Goal: Navigation & Orientation: Locate item on page

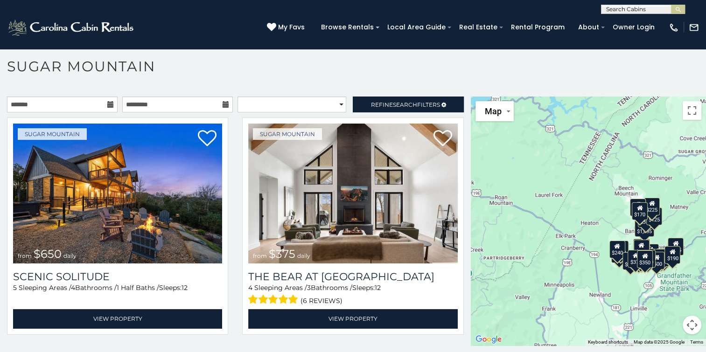
scroll to position [27, 0]
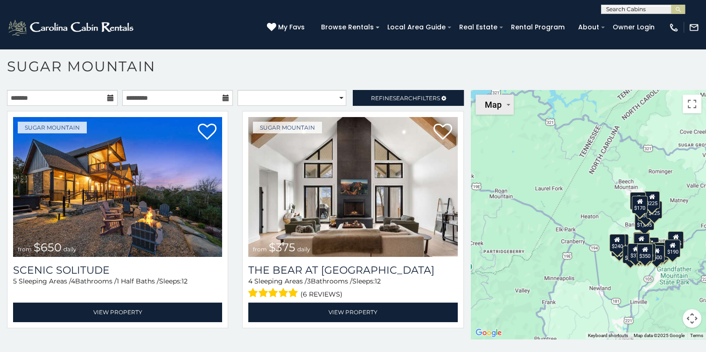
click at [500, 108] on button "Map" at bounding box center [495, 105] width 38 height 20
click at [499, 125] on li "Satellite" at bounding box center [504, 124] width 54 height 16
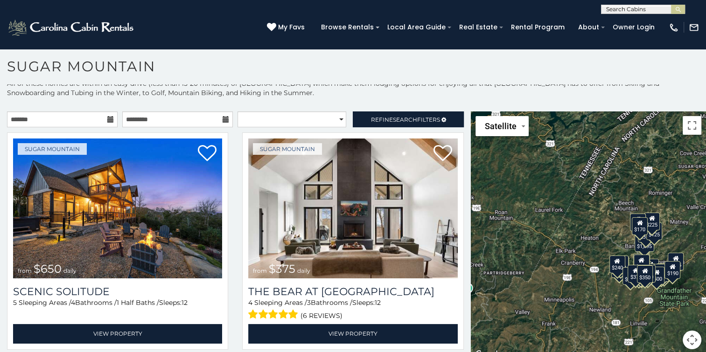
scroll to position [0, 0]
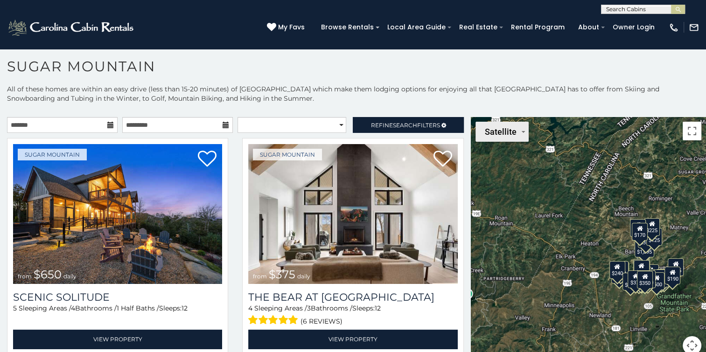
click at [508, 135] on span "Satellite" at bounding box center [501, 132] width 32 height 10
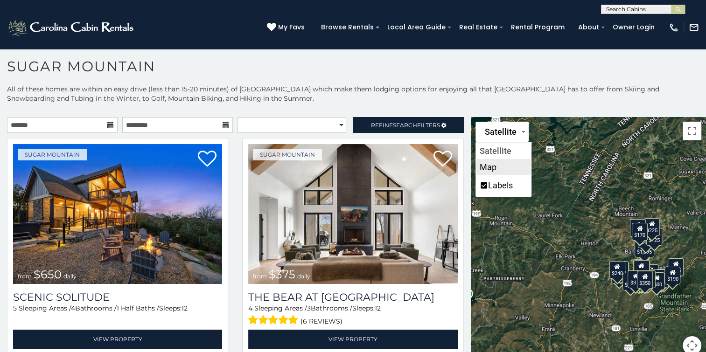
click at [490, 164] on li "Map" at bounding box center [504, 167] width 54 height 16
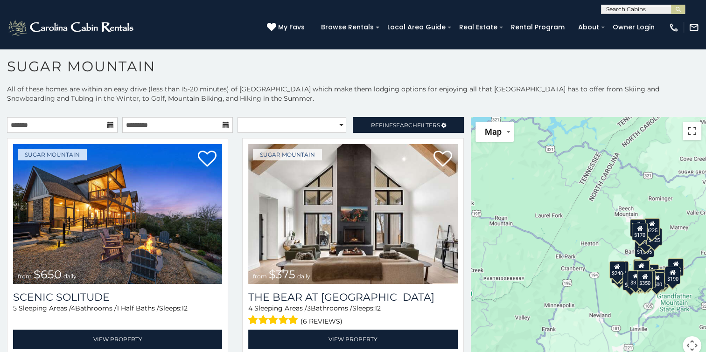
click at [689, 137] on button "Toggle fullscreen view" at bounding box center [692, 131] width 19 height 19
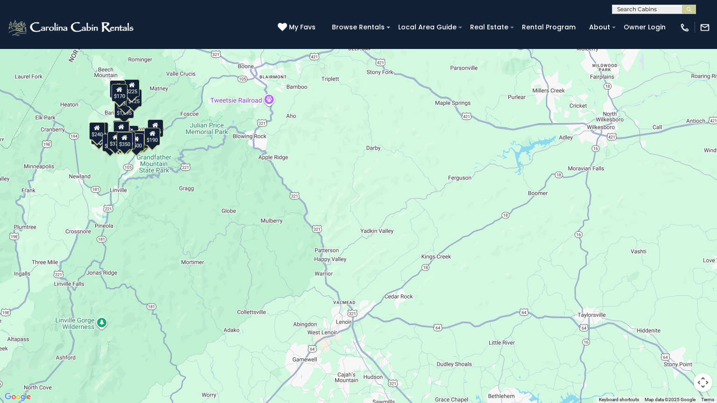
drag, startPoint x: 646, startPoint y: 255, endPoint x: 354, endPoint y: 155, distance: 309.0
click at [354, 155] on div "$650 $375 $350 $350 $200 $375 $195 $265 $190 $175 $290 $155 $175 $345 $1,095 $1…" at bounding box center [358, 201] width 717 height 403
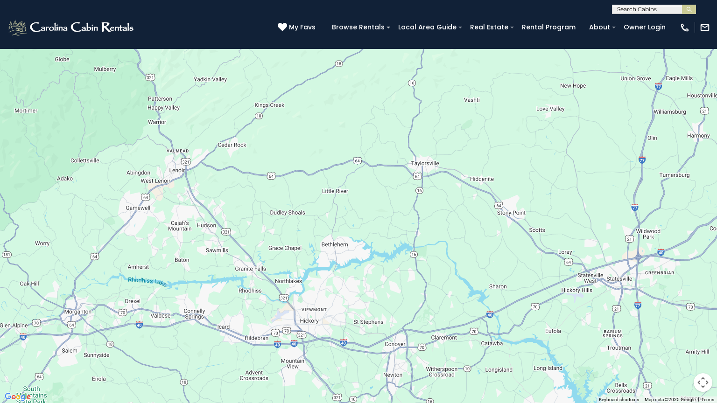
drag, startPoint x: 498, startPoint y: 183, endPoint x: 353, endPoint y: 73, distance: 181.6
click at [351, 75] on div "$650 $375 $350 $350 $200 $375 $195 $265 $190 $175 $290 $155 $175 $345 $1,095 $1…" at bounding box center [358, 201] width 717 height 403
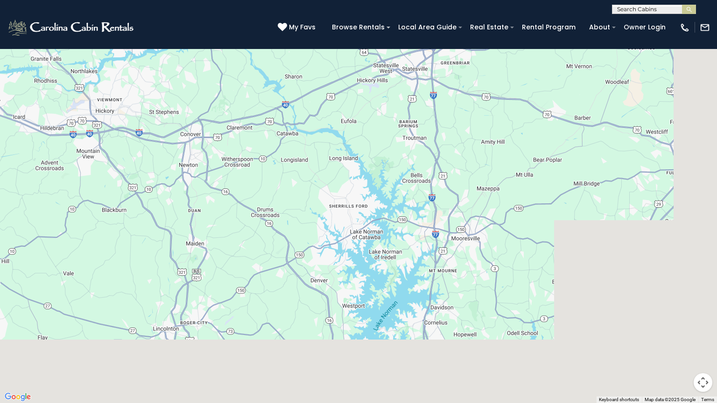
drag, startPoint x: 538, startPoint y: 211, endPoint x: 304, endPoint y: 22, distance: 301.0
click at [302, 21] on div "$650 $375 $350 $350 $200 $375 $195 $265 $190 $175 $290 $155 $175 $345 $1,095 $1…" at bounding box center [358, 201] width 717 height 403
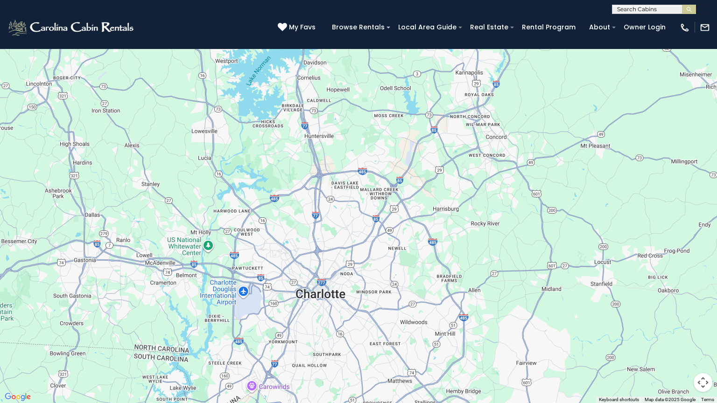
drag, startPoint x: 426, startPoint y: 205, endPoint x: 417, endPoint y: 28, distance: 178.1
click at [415, 28] on div "$650 $375 $350 $350 $200 $375 $195 $265 $190 $175 $290 $155 $175 $345 $1,095 $1…" at bounding box center [358, 201] width 717 height 403
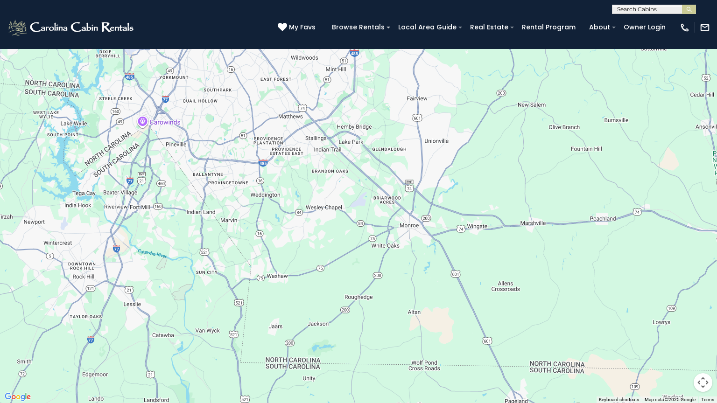
drag, startPoint x: 468, startPoint y: 211, endPoint x: 385, endPoint y: 0, distance: 226.3
click at [385, 0] on div "$650 $375 $350 $350 $200 $375 $195 $265 $190 $175 $290 $155 $175 $345 $1,095 $1…" at bounding box center [358, 201] width 717 height 403
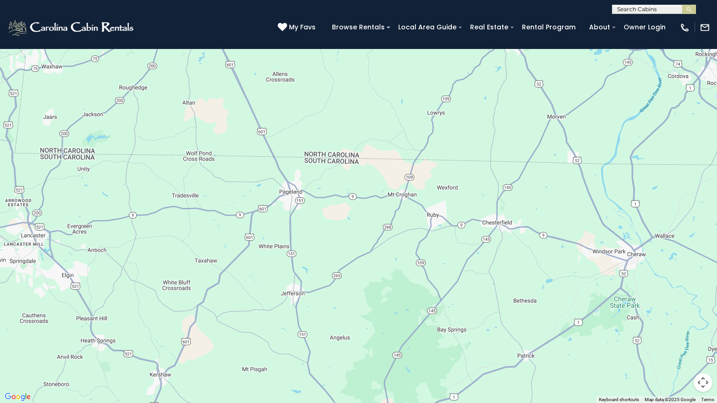
drag, startPoint x: 417, startPoint y: 209, endPoint x: 243, endPoint y: 164, distance: 180.1
click at [229, 157] on div "$650 $375 $350 $350 $200 $375 $195 $265 $190 $175 $290 $155 $175 $345 $1,095 $1…" at bounding box center [358, 201] width 717 height 403
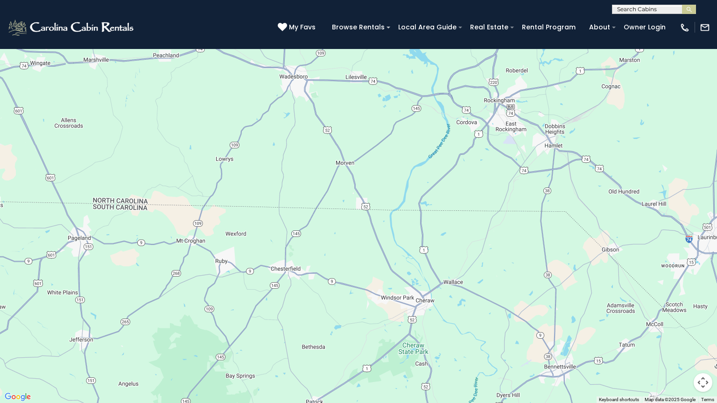
drag, startPoint x: 547, startPoint y: 126, endPoint x: 326, endPoint y: 172, distance: 225.1
click at [327, 172] on div "$650 $375 $350 $350 $200 $375 $195 $265 $190 $175 $290 $155 $175 $345 $1,095 $1…" at bounding box center [358, 201] width 717 height 403
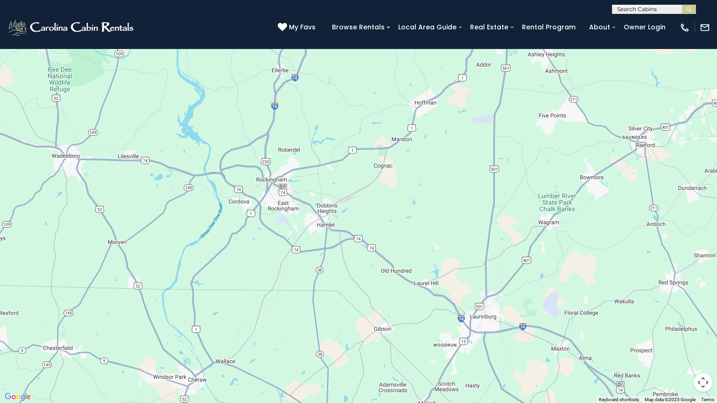
drag, startPoint x: 546, startPoint y: 136, endPoint x: 331, endPoint y: 221, distance: 230.7
click at [332, 221] on div "$650 $375 $350 $350 $200 $375 $195 $265 $190 $175 $290 $155 $175 $345 $1,095 $1…" at bounding box center [358, 201] width 717 height 403
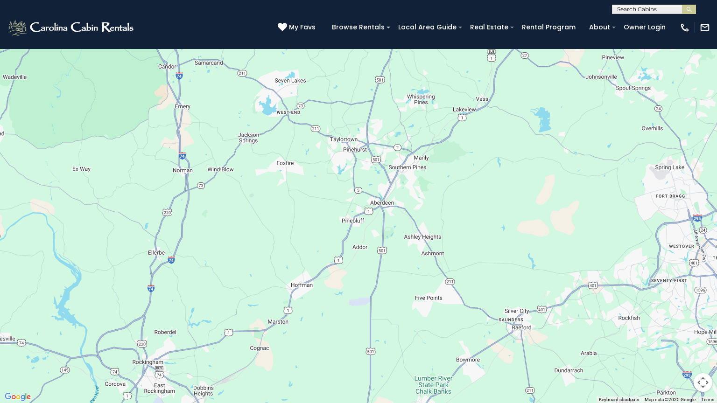
drag, startPoint x: 446, startPoint y: 138, endPoint x: 347, endPoint y: 300, distance: 189.4
click at [348, 301] on div "$650 $375 $350 $350 $200 $375 $195 $265 $190 $175 $290 $155 $175 $345 $1,095 $1…" at bounding box center [358, 201] width 717 height 403
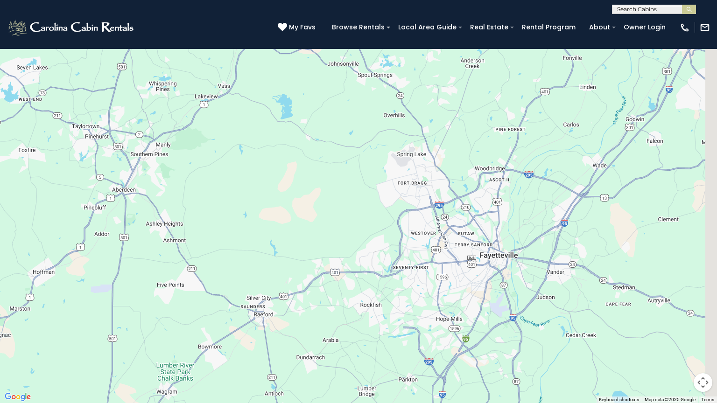
drag, startPoint x: 689, startPoint y: 227, endPoint x: 394, endPoint y: 225, distance: 294.6
click at [397, 224] on div "$650 $375 $350 $350 $200 $375 $195 $265 $190 $175 $290 $155 $175 $345 $1,095 $1…" at bounding box center [358, 201] width 717 height 403
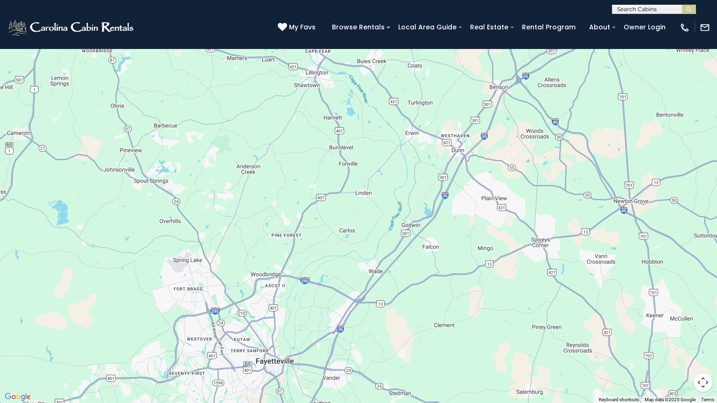
drag, startPoint x: 495, startPoint y: 180, endPoint x: 373, endPoint y: 259, distance: 145.8
click at [373, 259] on div "$650 $375 $350 $350 $200 $375 $195 $265 $190 $175 $290 $155 $175 $345 $1,095 $1…" at bounding box center [358, 201] width 717 height 403
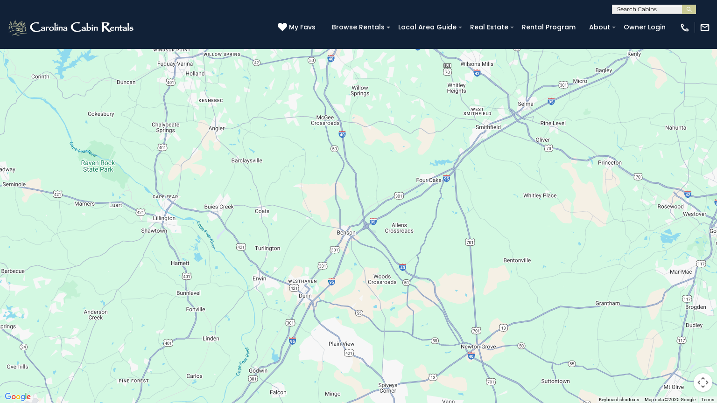
drag, startPoint x: 508, startPoint y: 156, endPoint x: 379, endPoint y: 290, distance: 186.2
click at [355, 302] on div "$650 $375 $350 $350 $200 $375 $195 $265 $190 $175 $290 $155 $175 $345 $1,095 $1…" at bounding box center [358, 201] width 717 height 403
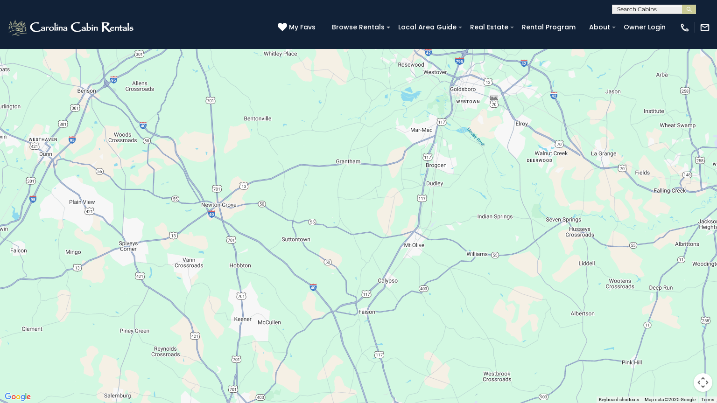
drag, startPoint x: 516, startPoint y: 147, endPoint x: 260, endPoint y: 6, distance: 292.5
click at [255, 6] on div "$650 $375 $350 $350 $200 $375 $195 $265 $190 $175 $290 $155 $175 $345 $1,095 $1…" at bounding box center [358, 201] width 717 height 403
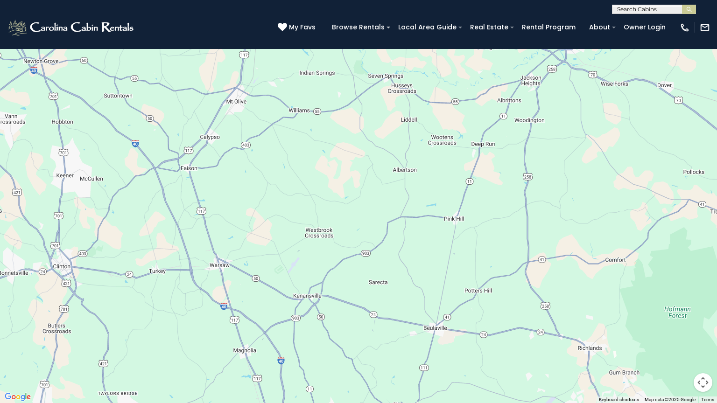
drag, startPoint x: 551, startPoint y: 144, endPoint x: 373, endPoint y: 0, distance: 228.3
click at [373, 0] on div "$650 $375 $350 $350 $200 $375 $195 $265 $190 $175 $290 $155 $175 $345 $1,095 $1…" at bounding box center [358, 201] width 717 height 403
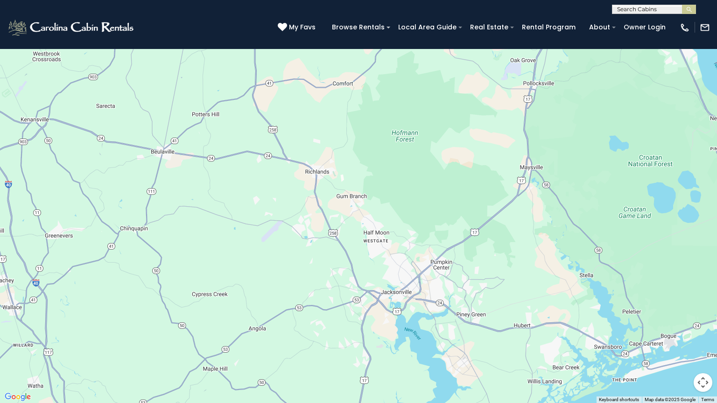
drag, startPoint x: 489, startPoint y: 275, endPoint x: 214, endPoint y: 96, distance: 327.6
click at [214, 96] on div "$650 $375 $350 $350 $200 $375 $195 $265 $190 $175 $290 $155 $175 $345 $1,095 $1…" at bounding box center [358, 201] width 717 height 403
click at [537, 172] on div "$650 $375 $350 $350 $200 $375 $195 $265 $190 $175 $290 $155 $175 $345 $1,095 $1…" at bounding box center [358, 201] width 717 height 403
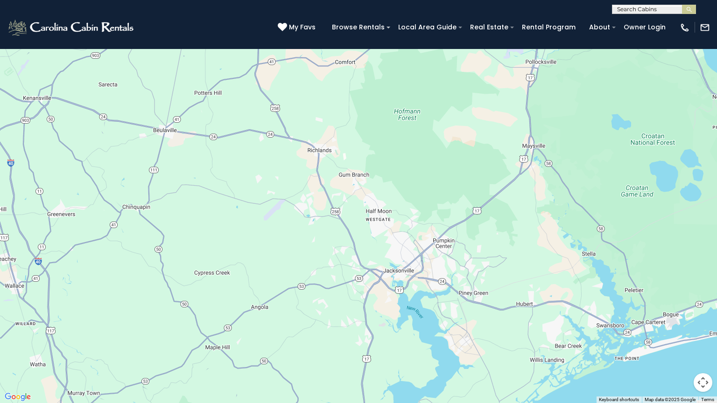
drag, startPoint x: 537, startPoint y: 172, endPoint x: 545, endPoint y: 122, distance: 50.2
click at [541, 144] on div "$650 $375 $350 $350 $200 $375 $195 $265 $190 $175 $290 $155 $175 $345 $1,095 $1…" at bounding box center [358, 201] width 717 height 403
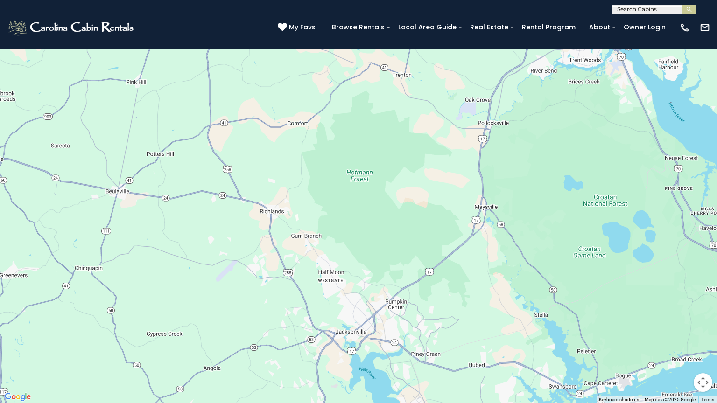
drag, startPoint x: 536, startPoint y: 156, endPoint x: 478, endPoint y: 228, distance: 92.3
click at [478, 228] on div "$650 $375 $350 $350 $200 $375 $195 $265 $190 $175 $290 $155 $175 $345 $1,095 $1…" at bounding box center [358, 201] width 717 height 403
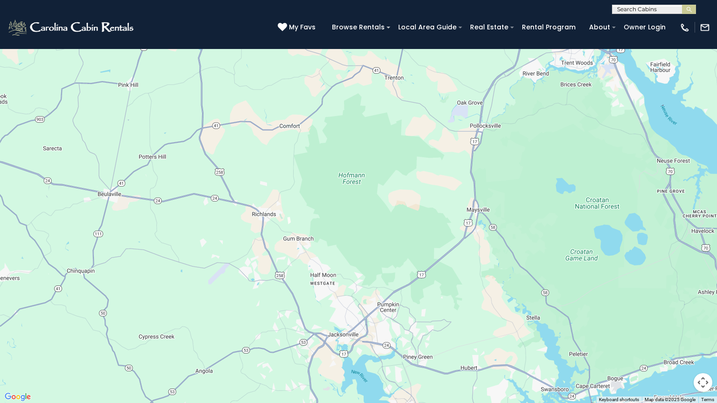
click at [487, 210] on div "$650 $375 $350 $350 $200 $375 $195 $265 $190 $175 $290 $155 $175 $345 $1,095 $1…" at bounding box center [358, 201] width 717 height 403
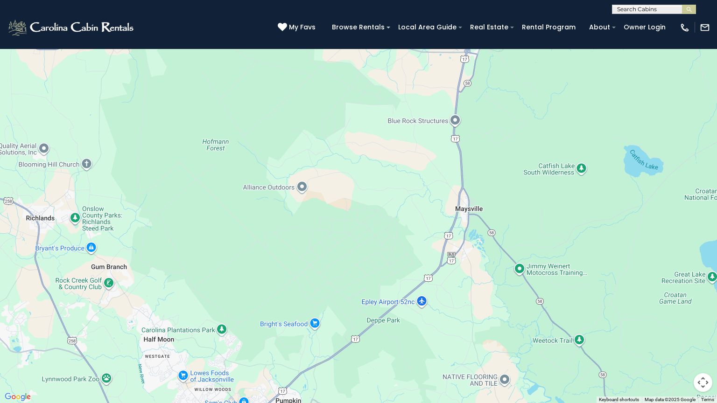
click at [489, 205] on div "$650 $375 $350 $350 $200 $375 $195 $265 $190 $175 $290 $155 $175 $345 $1,095 $1…" at bounding box center [358, 201] width 717 height 403
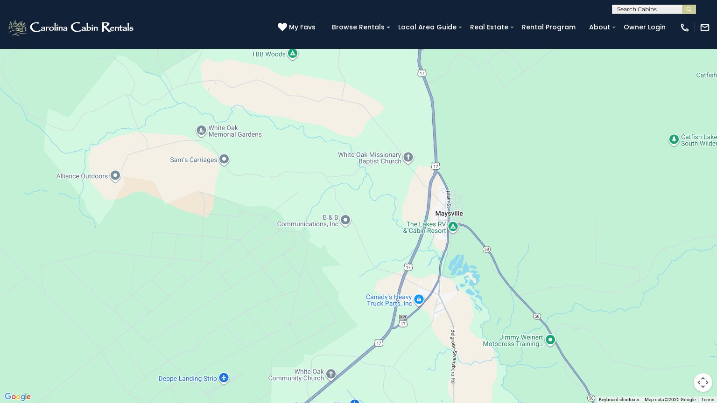
click at [489, 205] on div "$650 $375 $350 $350 $200 $375 $195 $265 $190 $175 $290 $155 $175 $345 $1,095 $1…" at bounding box center [358, 201] width 717 height 403
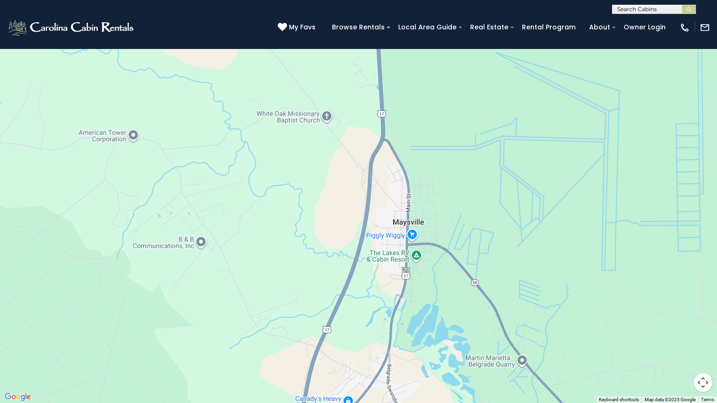
click at [481, 205] on div "$650 $375 $350 $350 $200 $375 $195 $265 $190 $175 $290 $155 $175 $345 $1,095 $1…" at bounding box center [358, 201] width 717 height 403
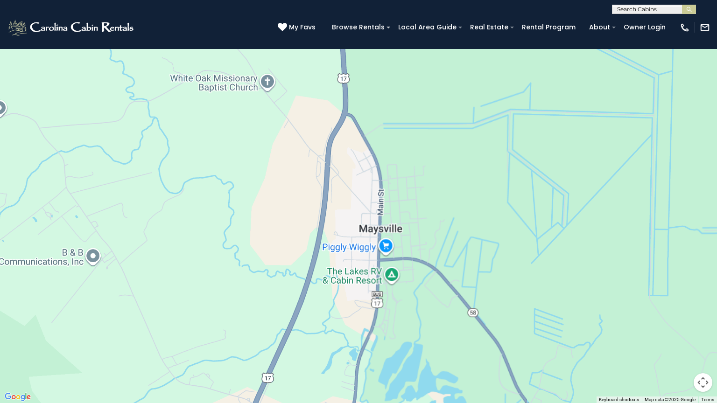
click at [481, 205] on div "$650 $375 $350 $350 $200 $375 $195 $265 $190 $175 $290 $155 $175 $345 $1,095 $1…" at bounding box center [358, 201] width 717 height 403
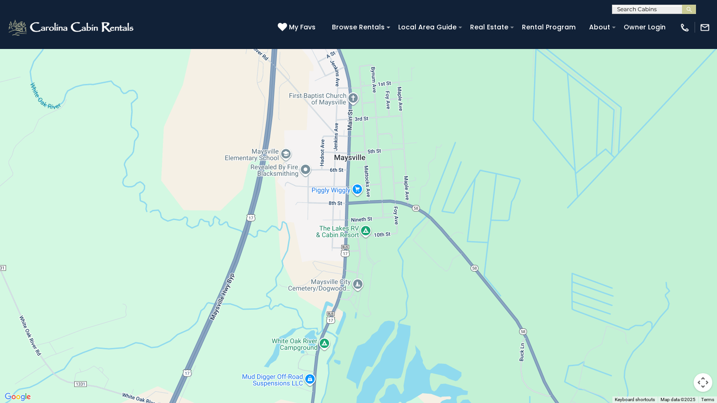
drag, startPoint x: 388, startPoint y: 276, endPoint x: 403, endPoint y: 192, distance: 85.4
click at [403, 192] on div "$650 $375 $350 $350 $200 $375 $195 $265 $190 $175 $290 $155 $175 $345 $1,095 $1…" at bounding box center [358, 201] width 717 height 403
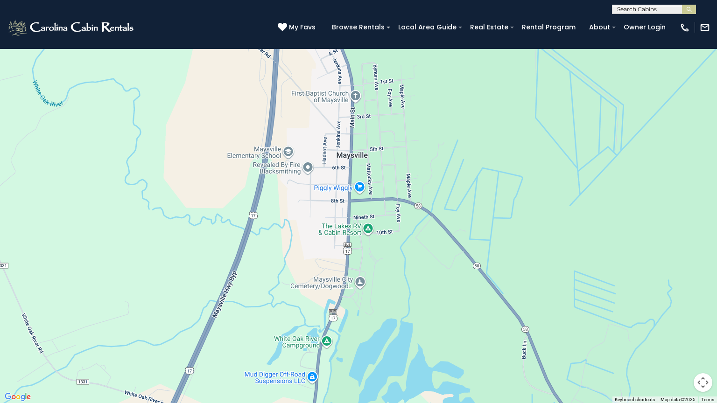
click at [351, 231] on div "$650 $375 $350 $350 $200 $375 $195 $265 $190 $175 $290 $155 $175 $345 $1,095 $1…" at bounding box center [358, 201] width 717 height 403
click at [368, 228] on div "$650 $375 $350 $350 $200 $375 $195 $265 $190 $175 $290 $155 $175 $345 $1,095 $1…" at bounding box center [358, 201] width 717 height 403
click at [702, 352] on button "Map camera controls" at bounding box center [703, 382] width 19 height 19
click at [355, 231] on div "$650 $375 $350 $350 $200 $375 $195 $265 $190 $175 $290 $155 $175 $345 $1,095 $1…" at bounding box center [358, 201] width 717 height 403
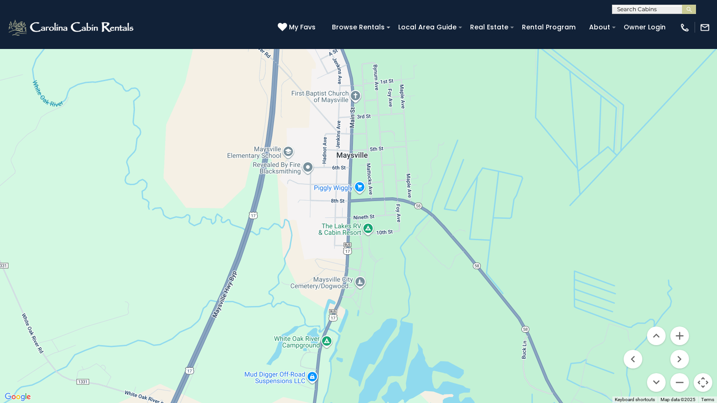
click at [355, 231] on div "$650 $375 $350 $350 $200 $375 $195 $265 $190 $175 $290 $155 $175 $345 $1,095 $1…" at bounding box center [358, 201] width 717 height 403
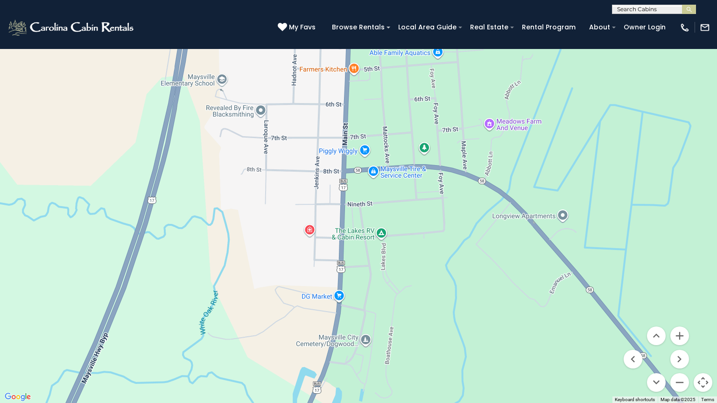
click at [357, 234] on div "$650 $375 $350 $350 $200 $375 $195 $265 $190 $175 $290 $155 $175 $345 $1,095 $1…" at bounding box center [358, 201] width 717 height 403
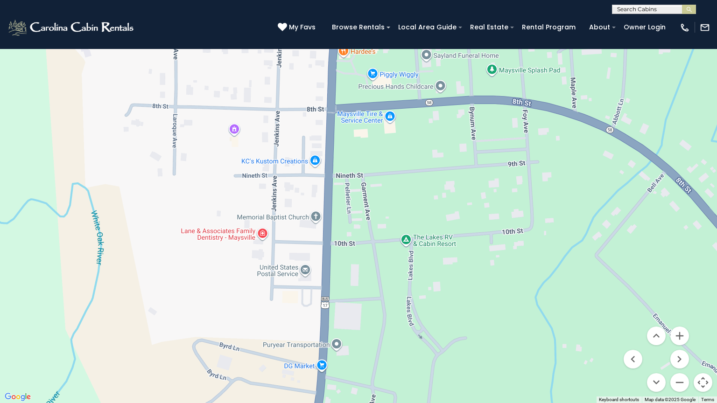
click at [431, 241] on div "$650 $375 $350 $350 $200 $375 $195 $265 $190 $175 $290 $155 $175 $345 $1,095 $1…" at bounding box center [358, 201] width 717 height 403
click at [430, 245] on div "$650 $375 $350 $350 $200 $375 $195 $265 $190 $175 $290 $155 $175 $345 $1,095 $1…" at bounding box center [358, 201] width 717 height 403
click at [430, 243] on div "$650 $375 $350 $350 $200 $375 $195 $265 $190 $175 $290 $155 $175 $345 $1,095 $1…" at bounding box center [358, 201] width 717 height 403
click at [430, 241] on div "$650 $375 $350 $350 $200 $375 $195 $265 $190 $175 $290 $155 $175 $345 $1,095 $1…" at bounding box center [358, 201] width 717 height 403
click at [260, 239] on div "$650 $375 $350 $350 $200 $375 $195 $265 $190 $175 $290 $155 $175 $345 $1,095 $1…" at bounding box center [358, 201] width 717 height 403
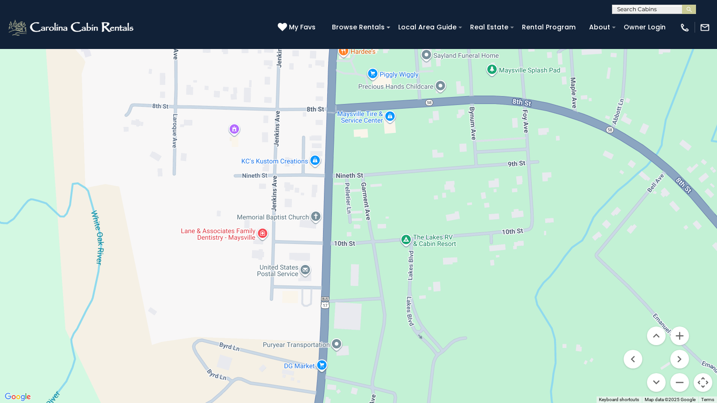
click at [699, 17] on button "Toggle fullscreen view" at bounding box center [703, 14] width 19 height 19
